Goal: Information Seeking & Learning: Learn about a topic

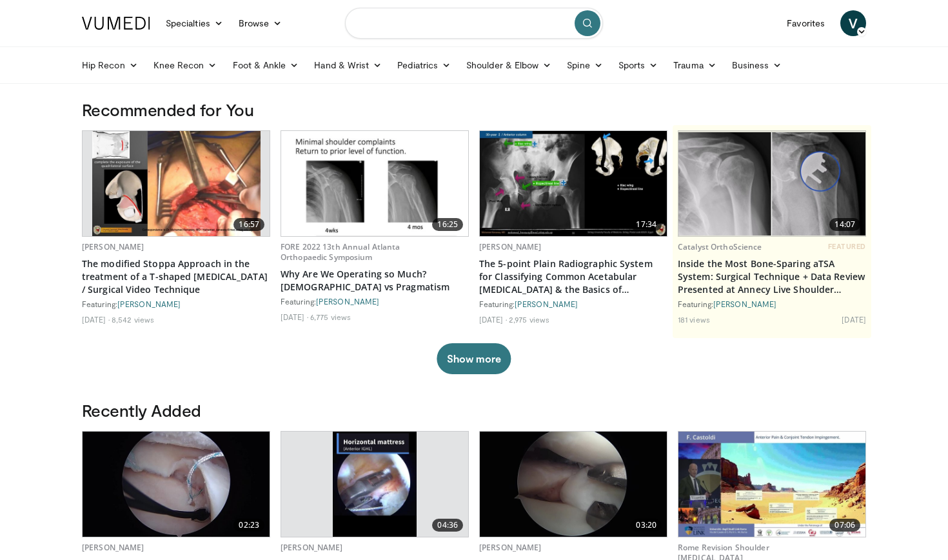
click at [444, 23] on input "Search topics, interventions" at bounding box center [474, 23] width 258 height 31
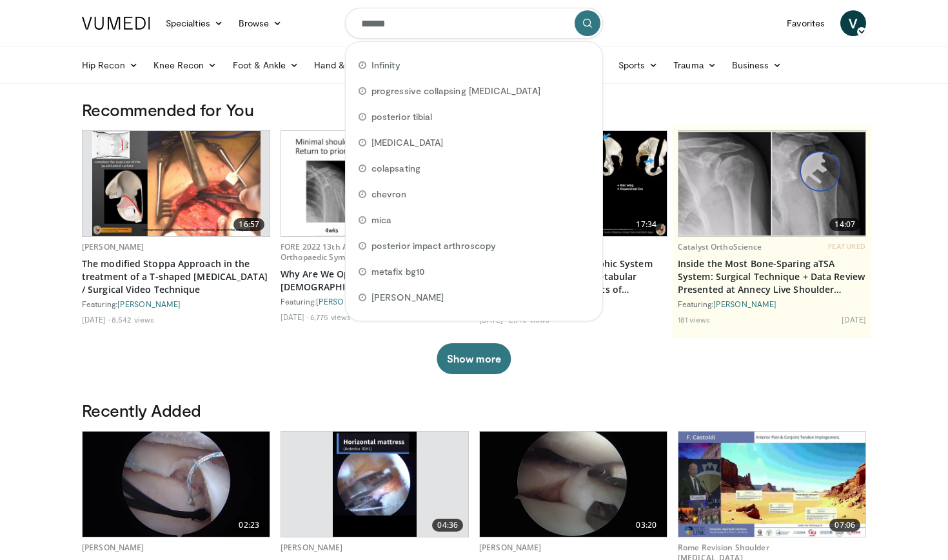
type input "*******"
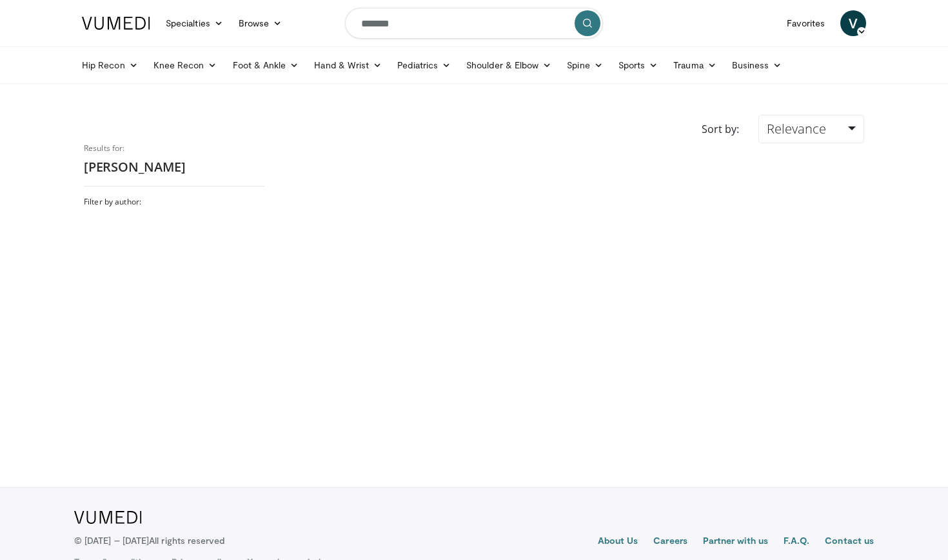
click at [588, 23] on icon "submit" at bounding box center [587, 23] width 10 height 10
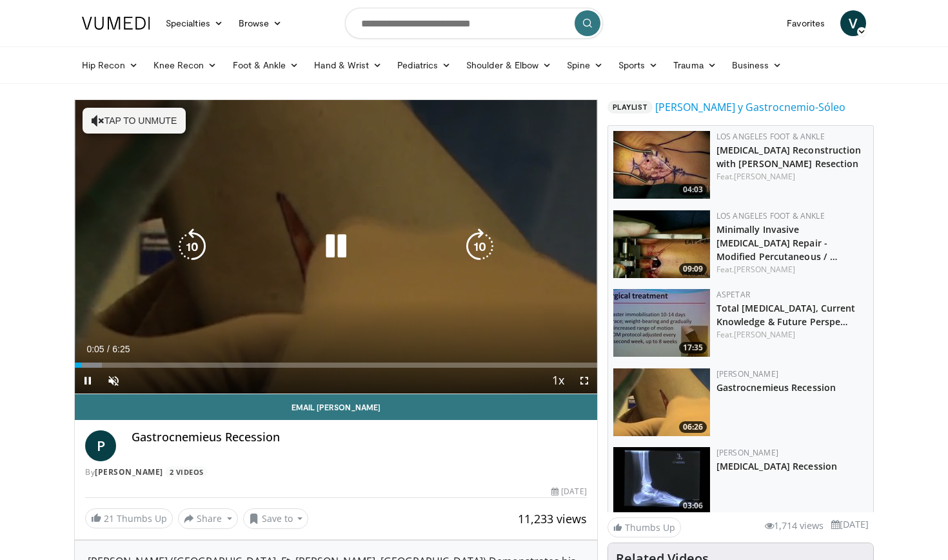
click at [155, 130] on button "Tap to unmute" at bounding box center [134, 121] width 103 height 26
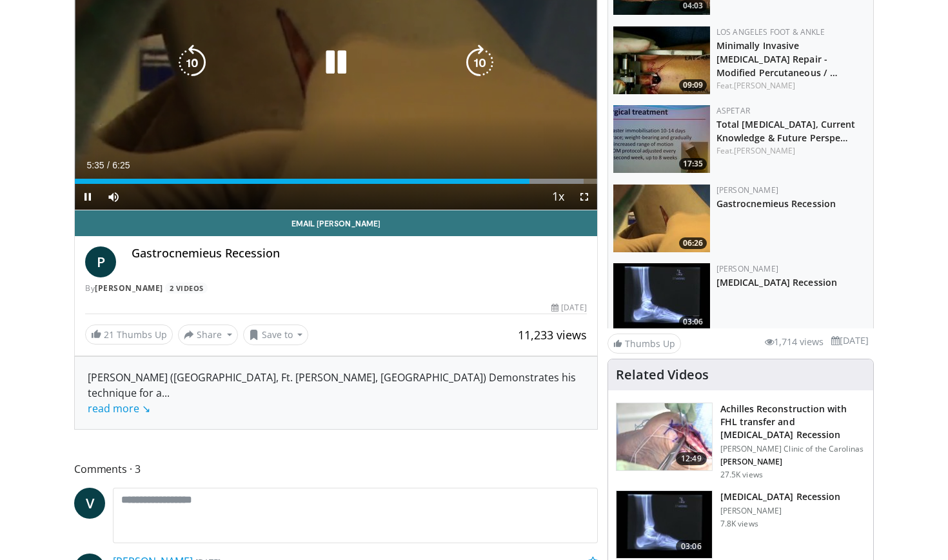
scroll to position [186, 0]
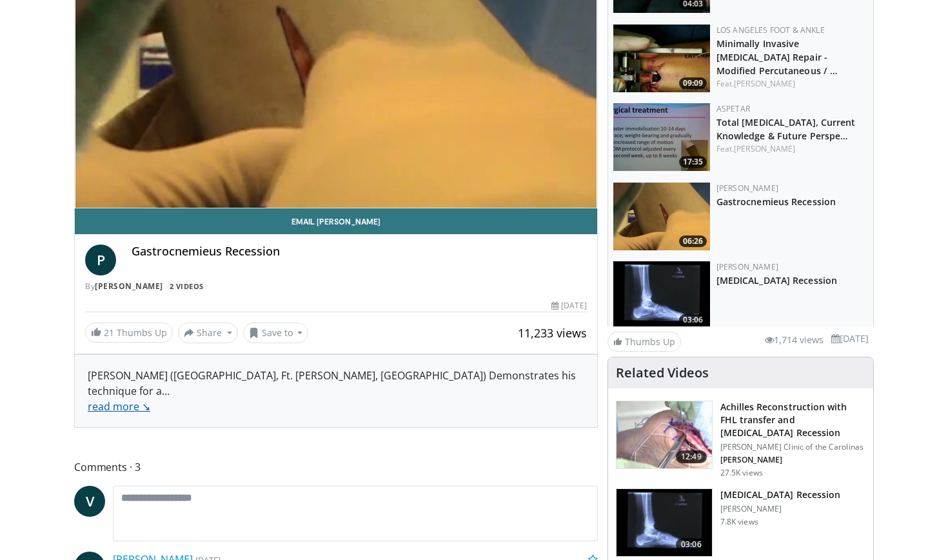
click at [126, 399] on link "read more ↘" at bounding box center [119, 406] width 63 height 14
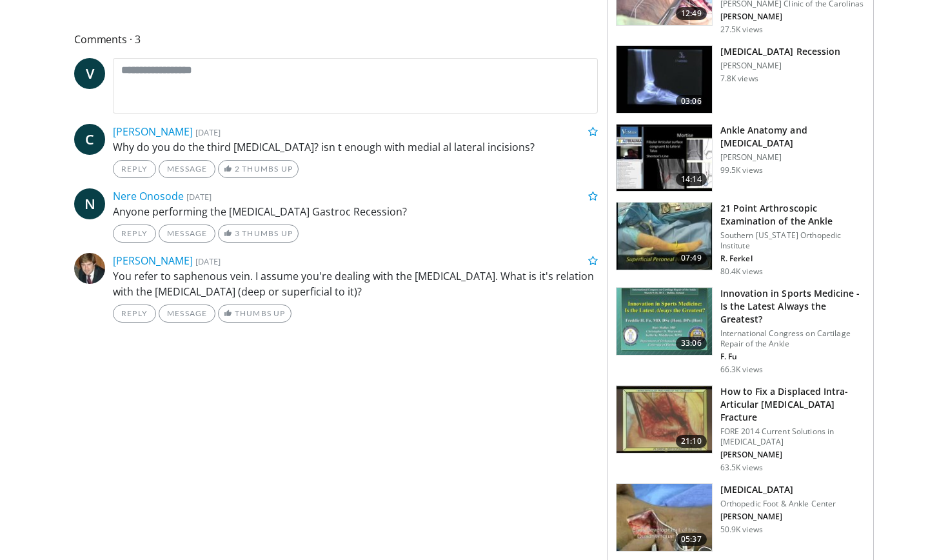
scroll to position [124, 0]
